Goal: Task Accomplishment & Management: Manage account settings

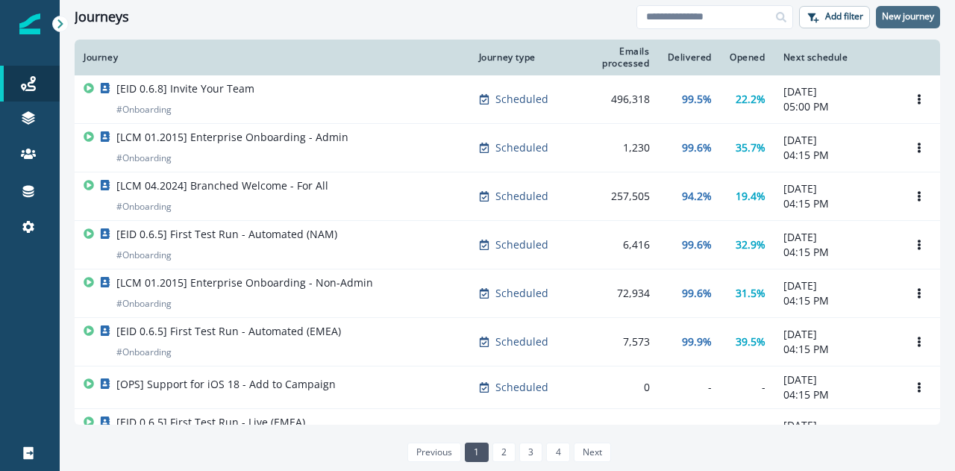
click at [898, 17] on p "New journey" at bounding box center [908, 16] width 52 height 10
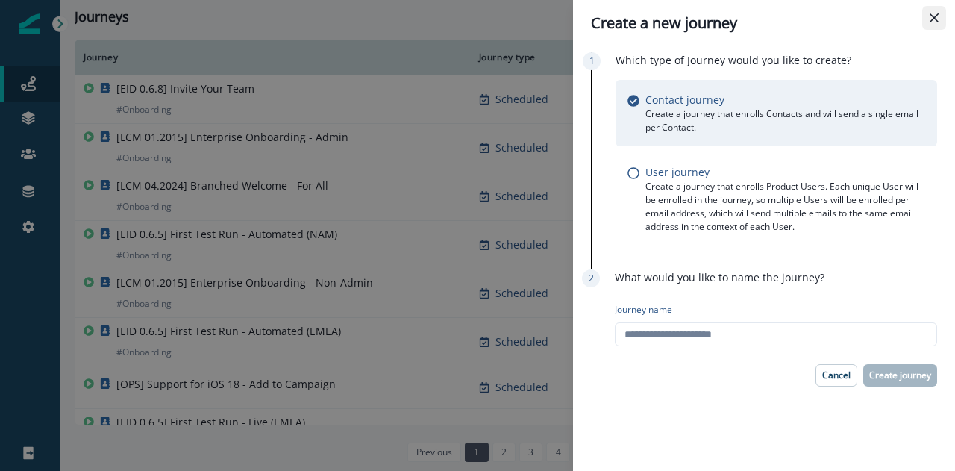
click at [933, 16] on icon "Close" at bounding box center [933, 17] width 9 height 9
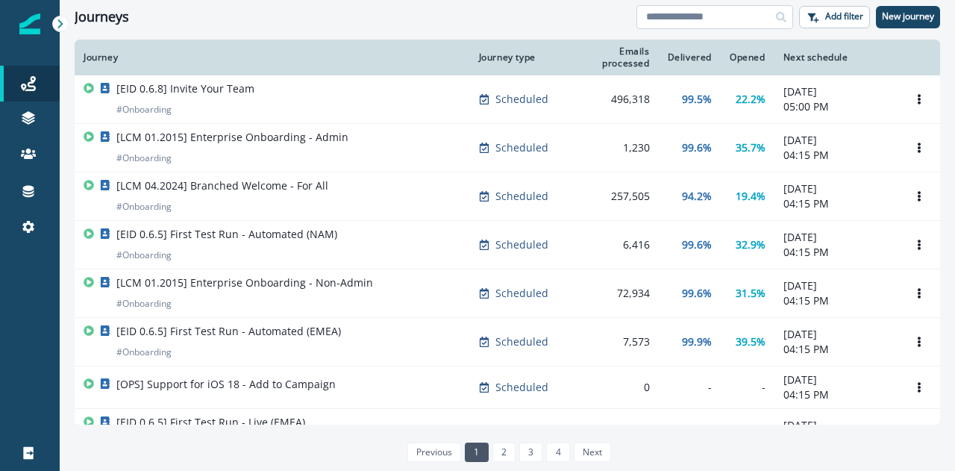
click at [721, 19] on input at bounding box center [714, 17] width 157 height 24
type input "**********"
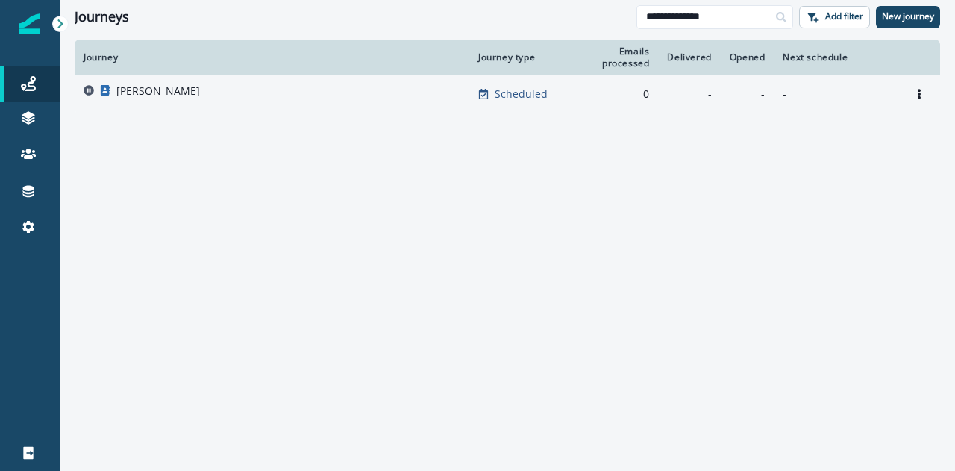
click at [233, 77] on td "[PERSON_NAME]" at bounding box center [272, 93] width 395 height 37
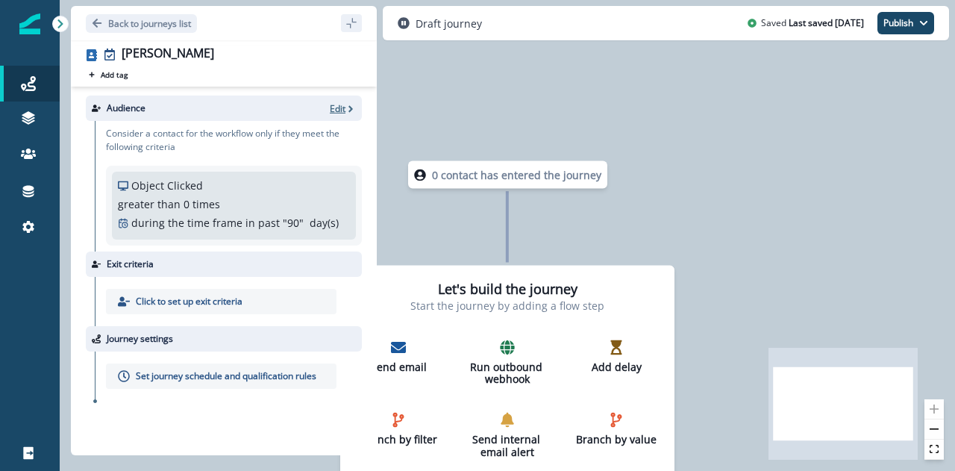
click at [337, 109] on p "Edit" at bounding box center [338, 108] width 16 height 13
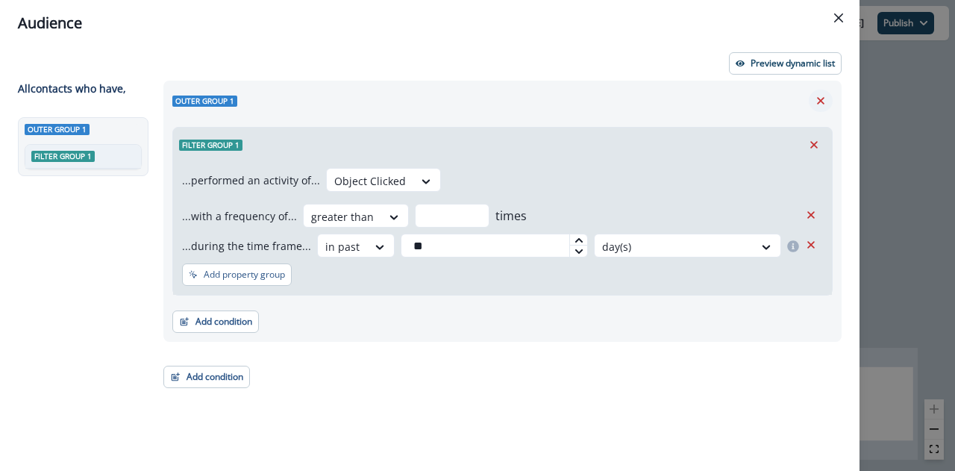
click at [822, 108] on button "Remove" at bounding box center [821, 101] width 24 height 22
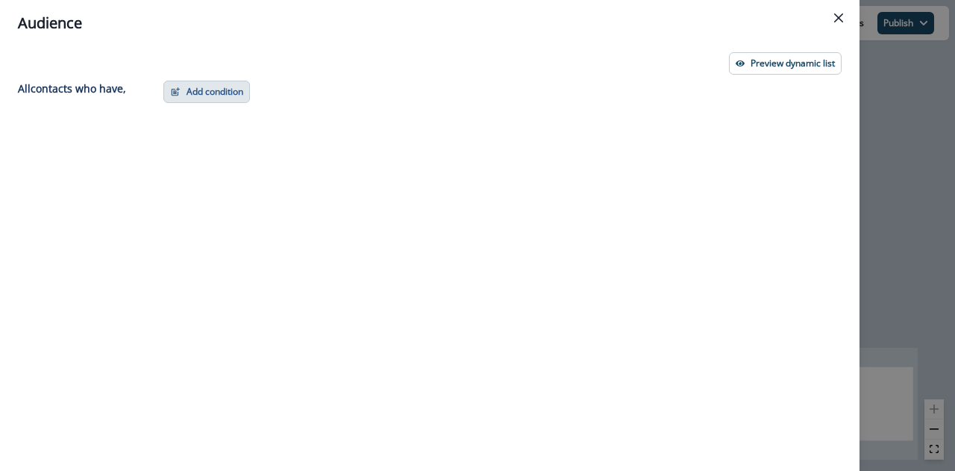
click at [168, 92] on button "Add condition" at bounding box center [206, 92] width 87 height 22
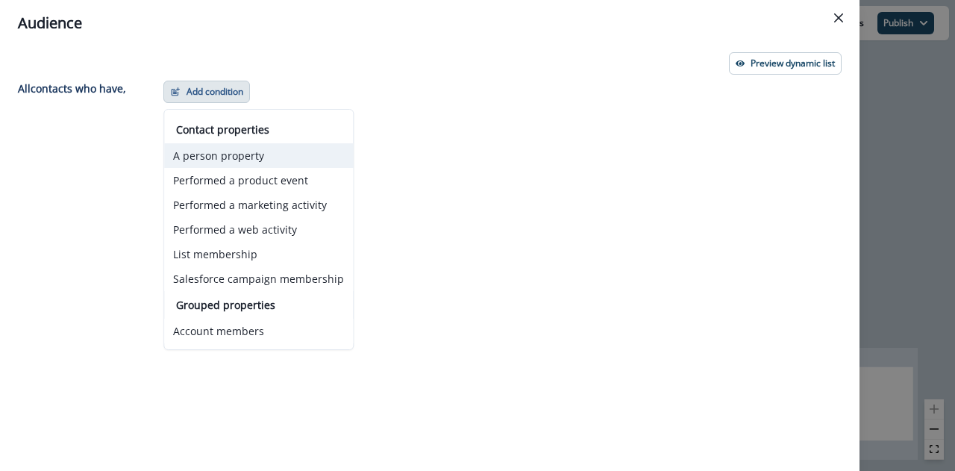
click at [270, 148] on button "A person property" at bounding box center [258, 155] width 189 height 25
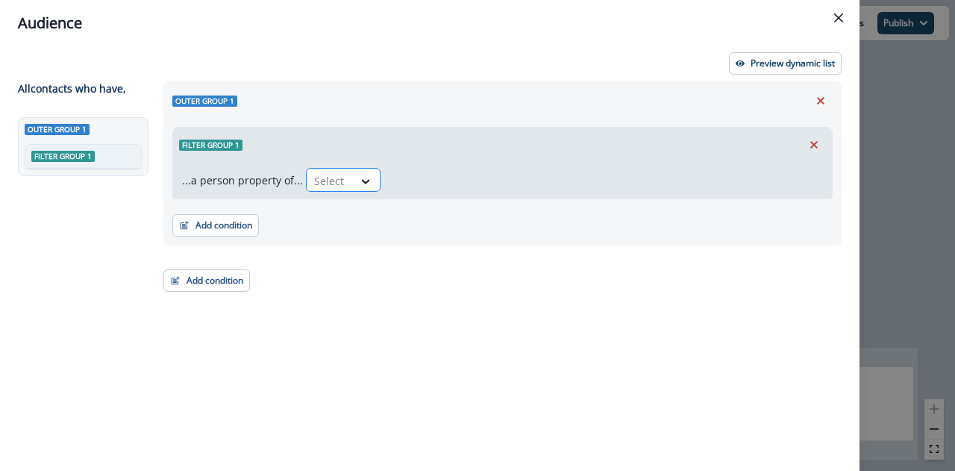
click at [316, 172] on div at bounding box center [329, 181] width 31 height 19
type input "***"
